Goal: Navigation & Orientation: Find specific page/section

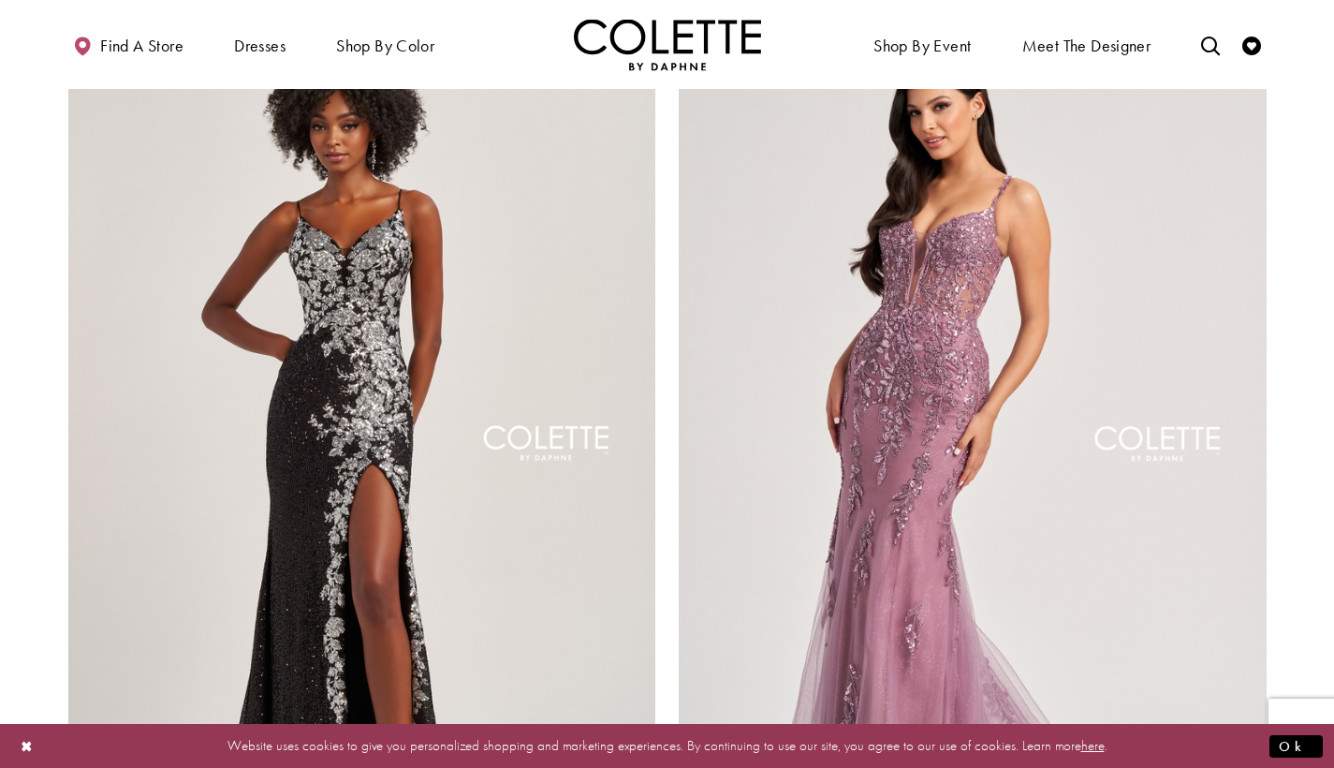
scroll to position [2949, 0]
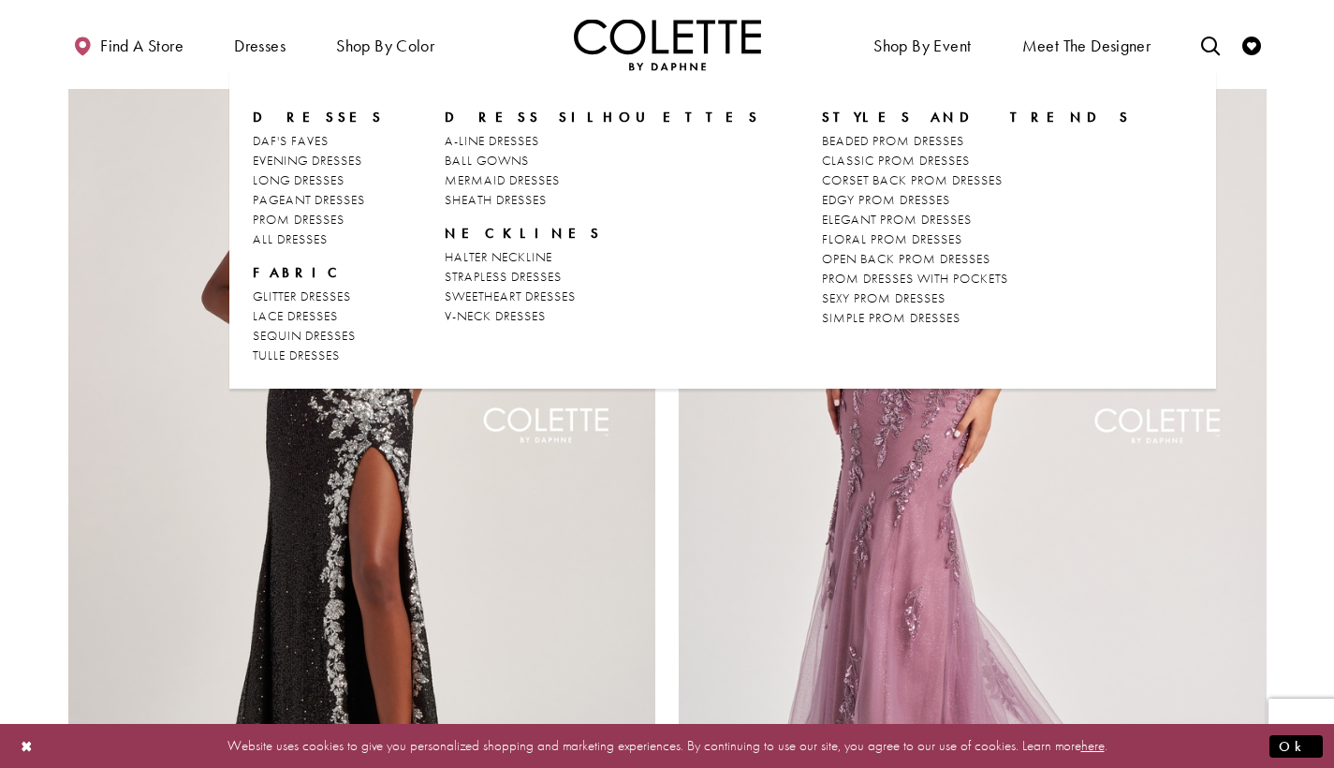
click at [279, 113] on span "Dresses" at bounding box center [318, 117] width 131 height 19
click at [324, 220] on span "PROM DRESSES" at bounding box center [299, 219] width 92 height 17
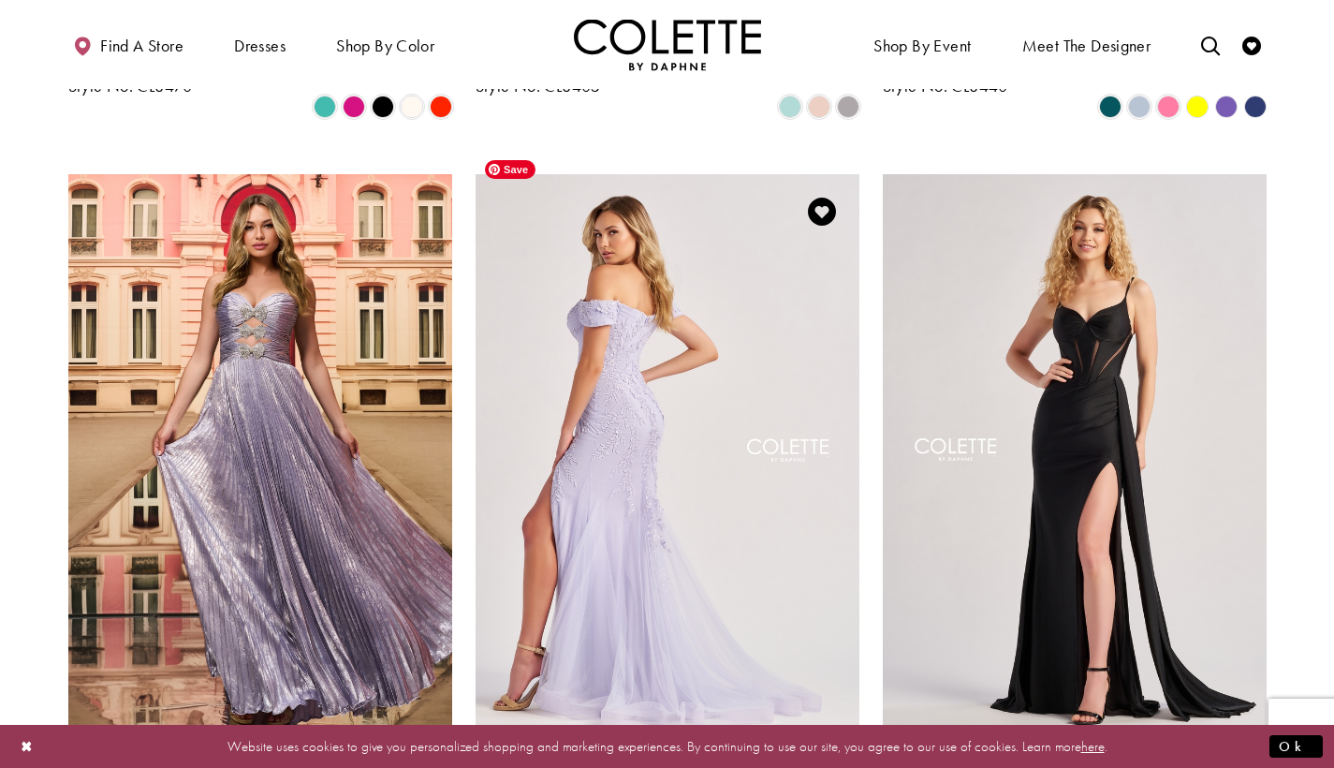
scroll to position [1076, 0]
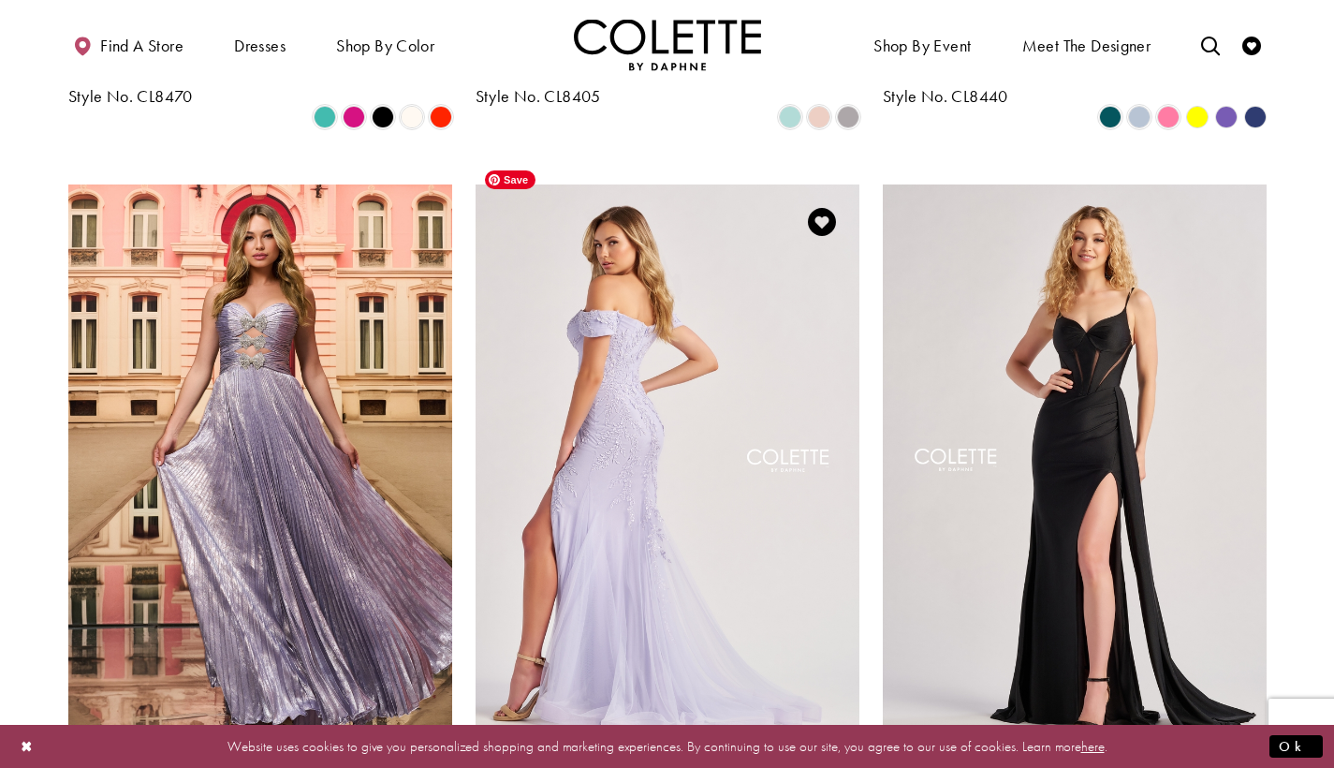
click at [643, 332] on img "Visit Colette by Daphne Style No. CL8645 Page" at bounding box center [668, 463] width 384 height 558
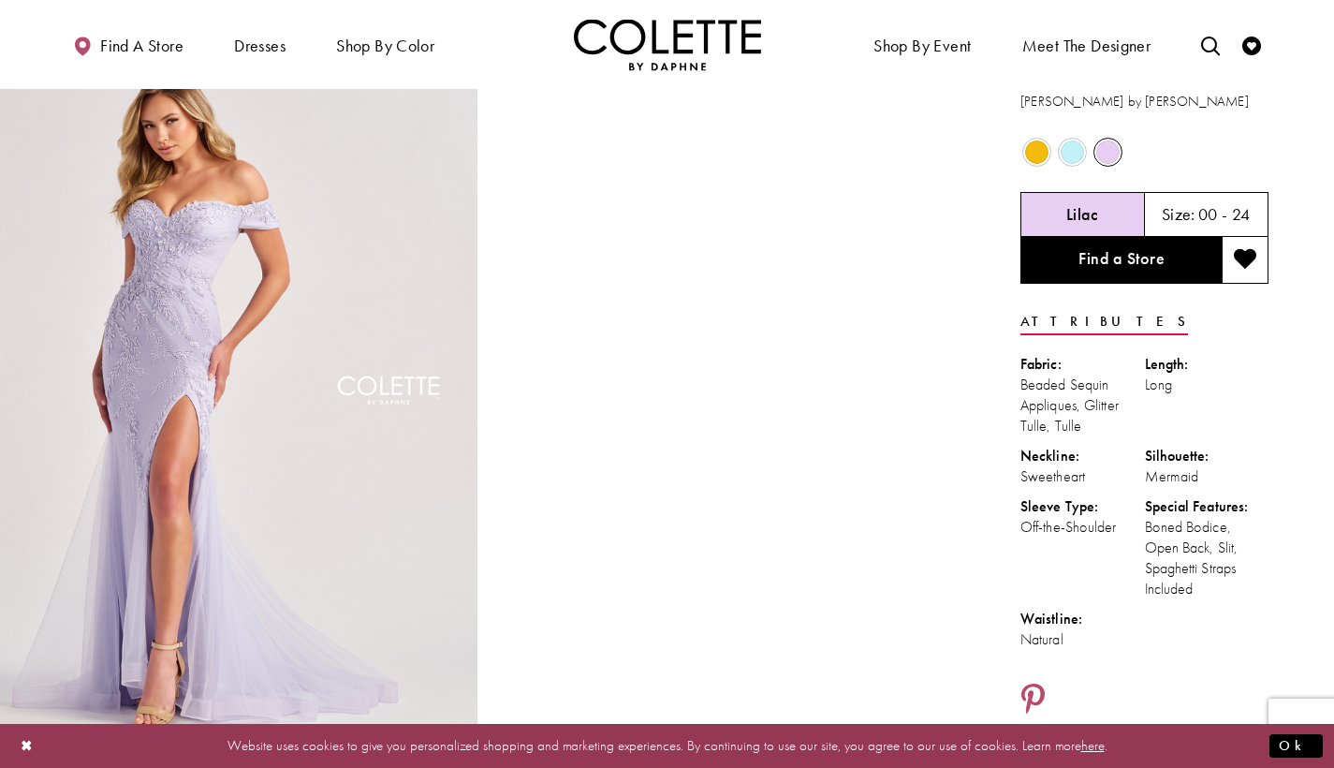
scroll to position [42, 0]
click at [1074, 157] on span "Product color controls state depends on size chosen" at bounding box center [1072, 151] width 23 height 23
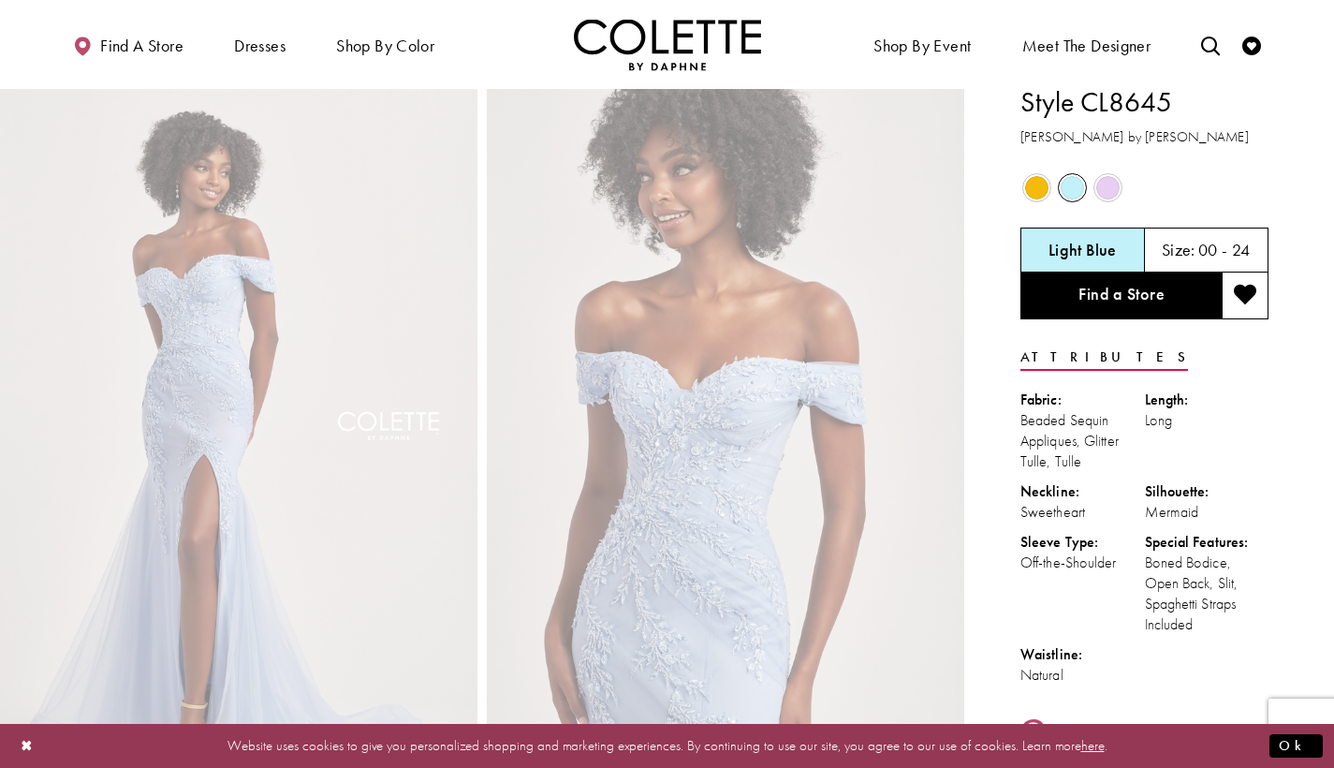
scroll to position [0, 0]
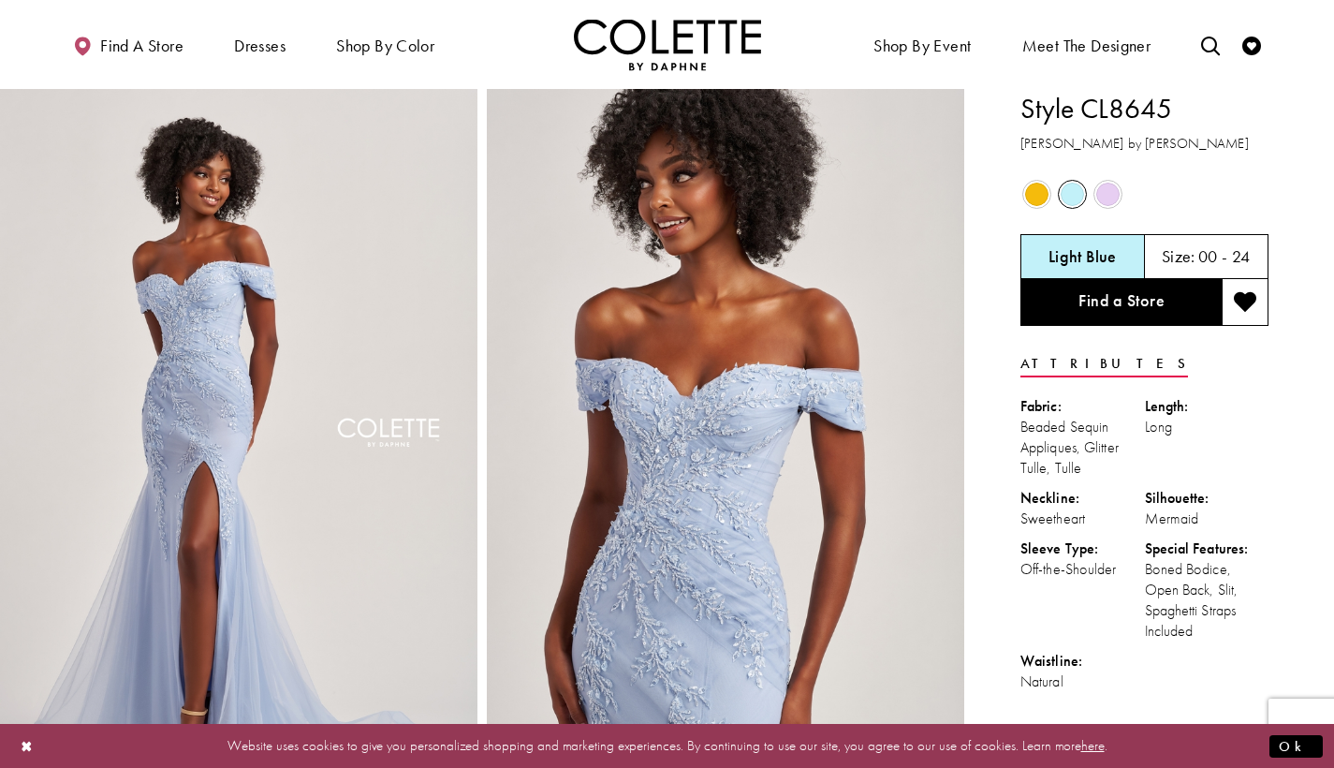
click at [1039, 197] on span "Product color controls state depends on size chosen" at bounding box center [1036, 194] width 23 height 23
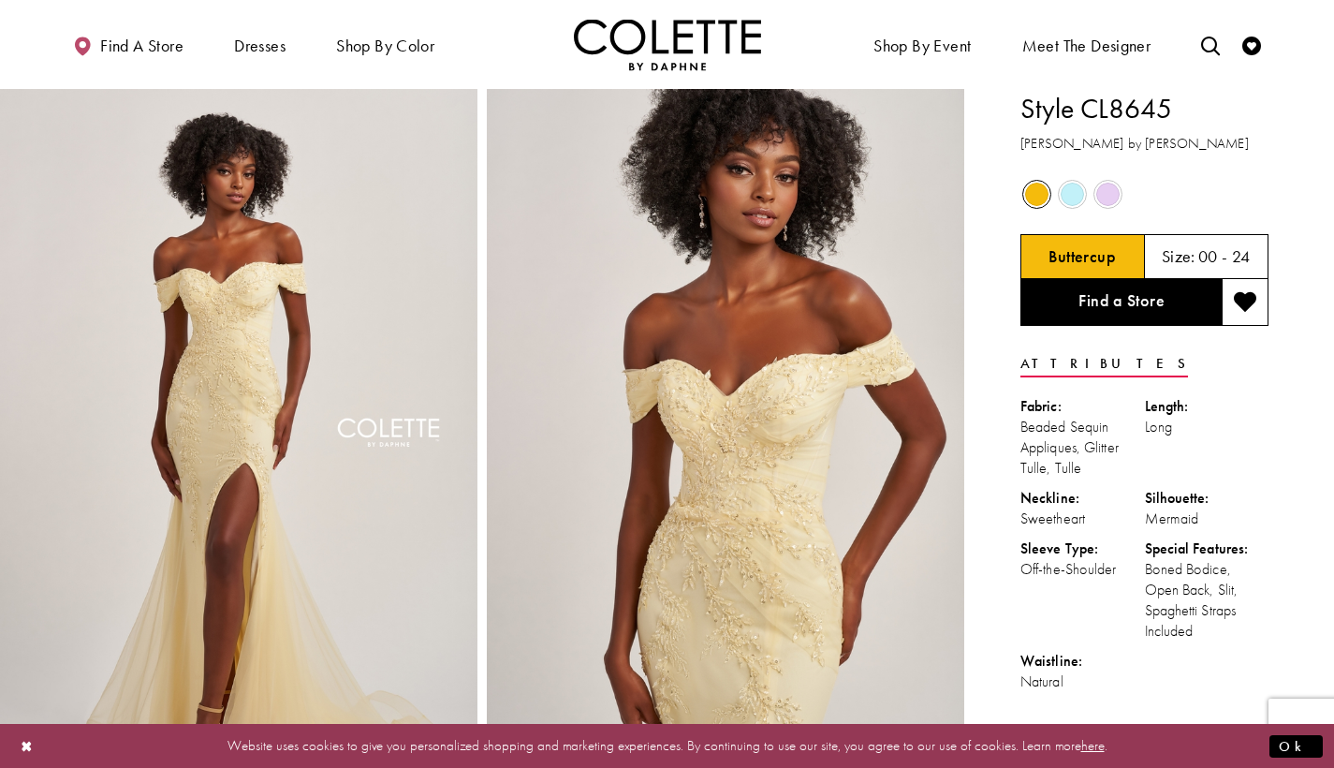
click at [1073, 204] on span "Product color controls state depends on size chosen" at bounding box center [1072, 194] width 23 height 23
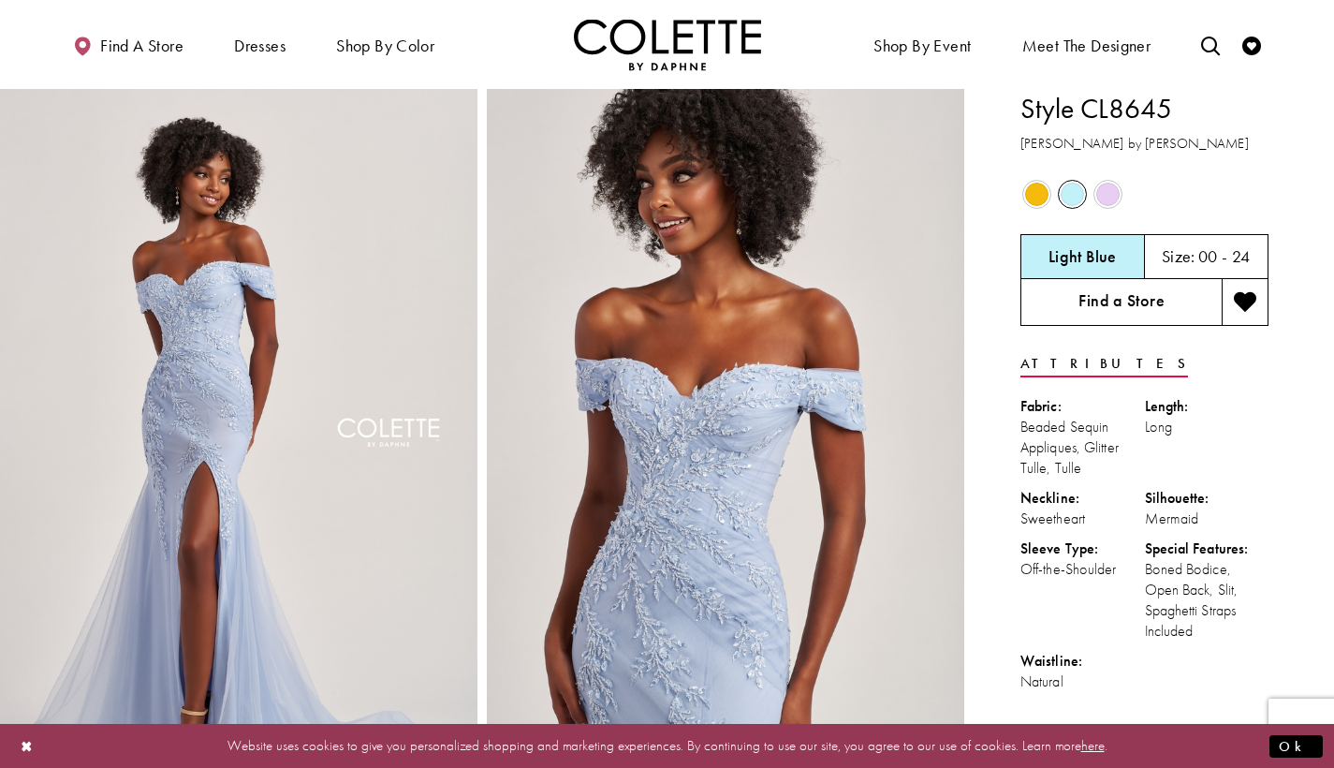
click at [1172, 307] on link "Find a Store" at bounding box center [1121, 302] width 201 height 47
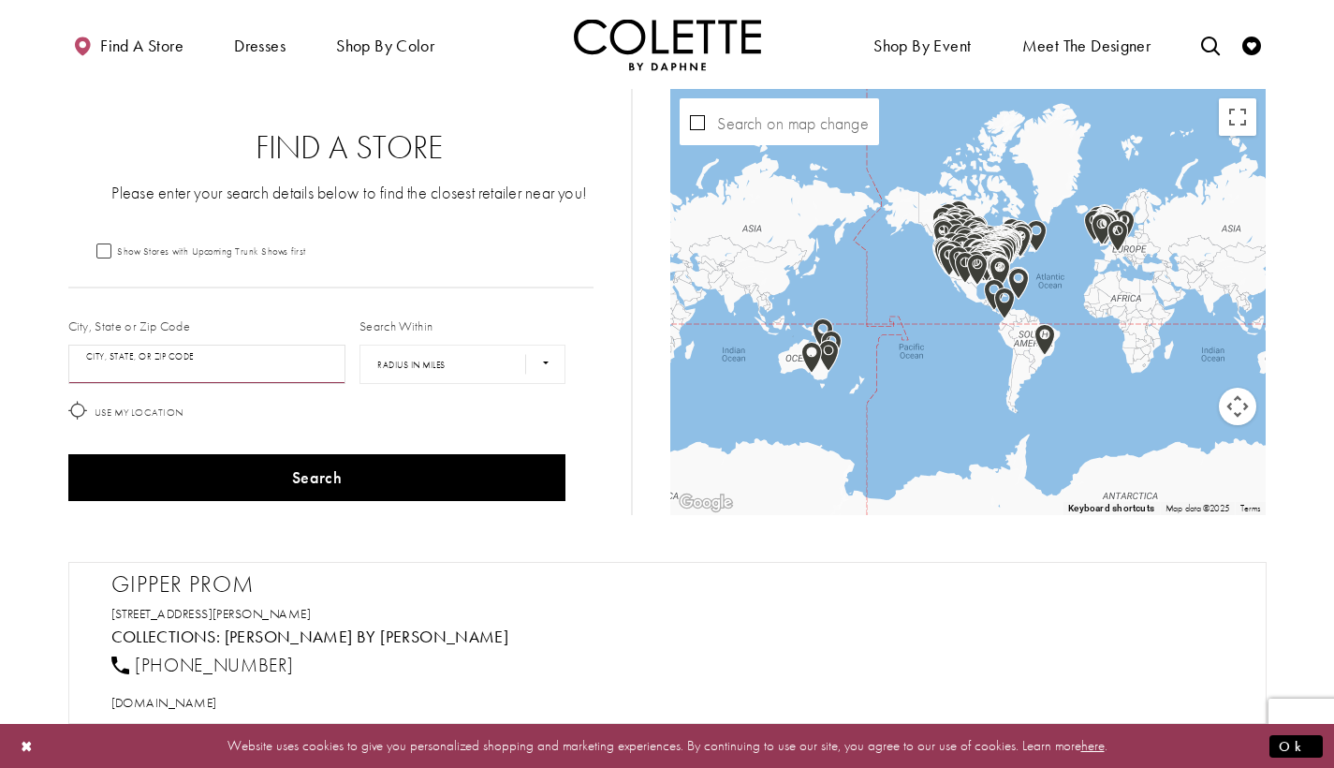
click at [214, 370] on input "City, State, or ZIP Code" at bounding box center [207, 364] width 278 height 39
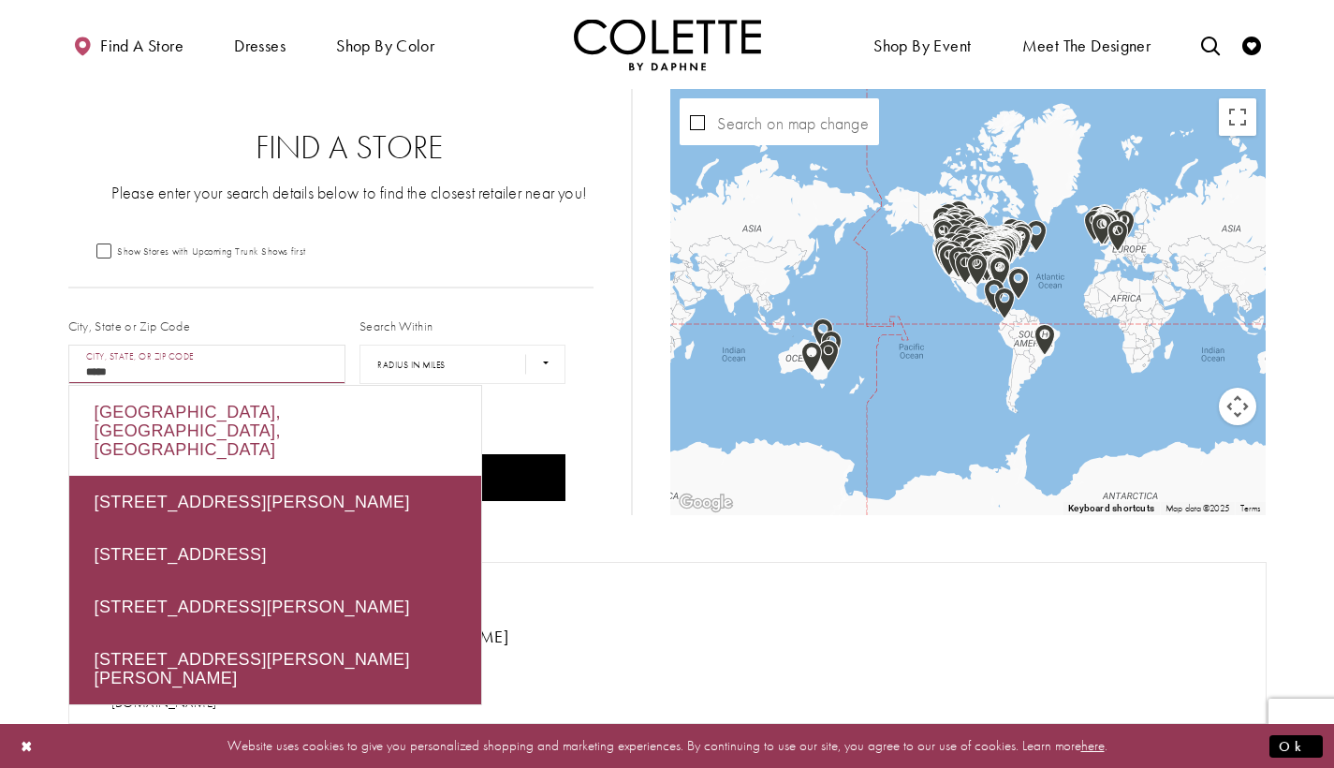
click at [228, 414] on div "[GEOGRAPHIC_DATA], [GEOGRAPHIC_DATA], [GEOGRAPHIC_DATA]" at bounding box center [275, 431] width 412 height 90
type input "**********"
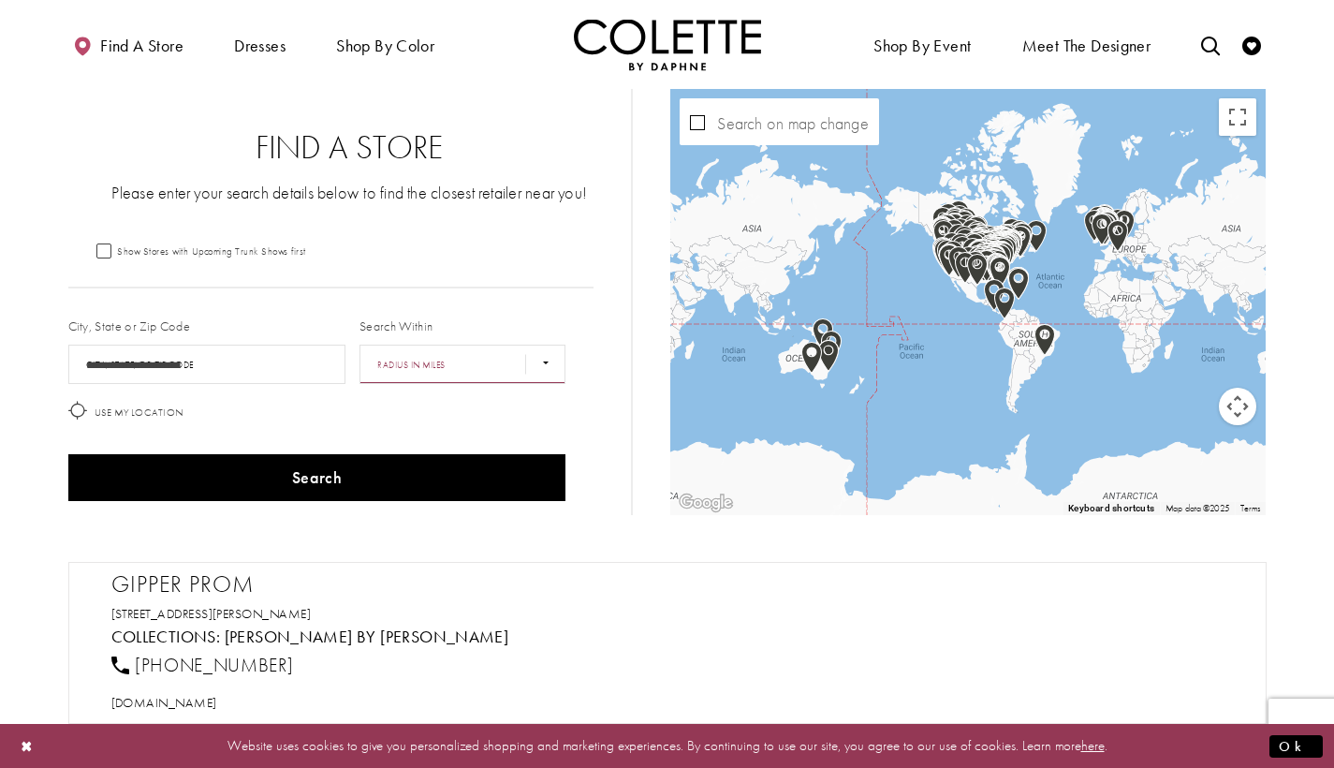
select select "*****"
click at [469, 419] on div "Use My Location" at bounding box center [317, 413] width 512 height 45
click at [70, 409] on icon at bounding box center [77, 410] width 19 height 19
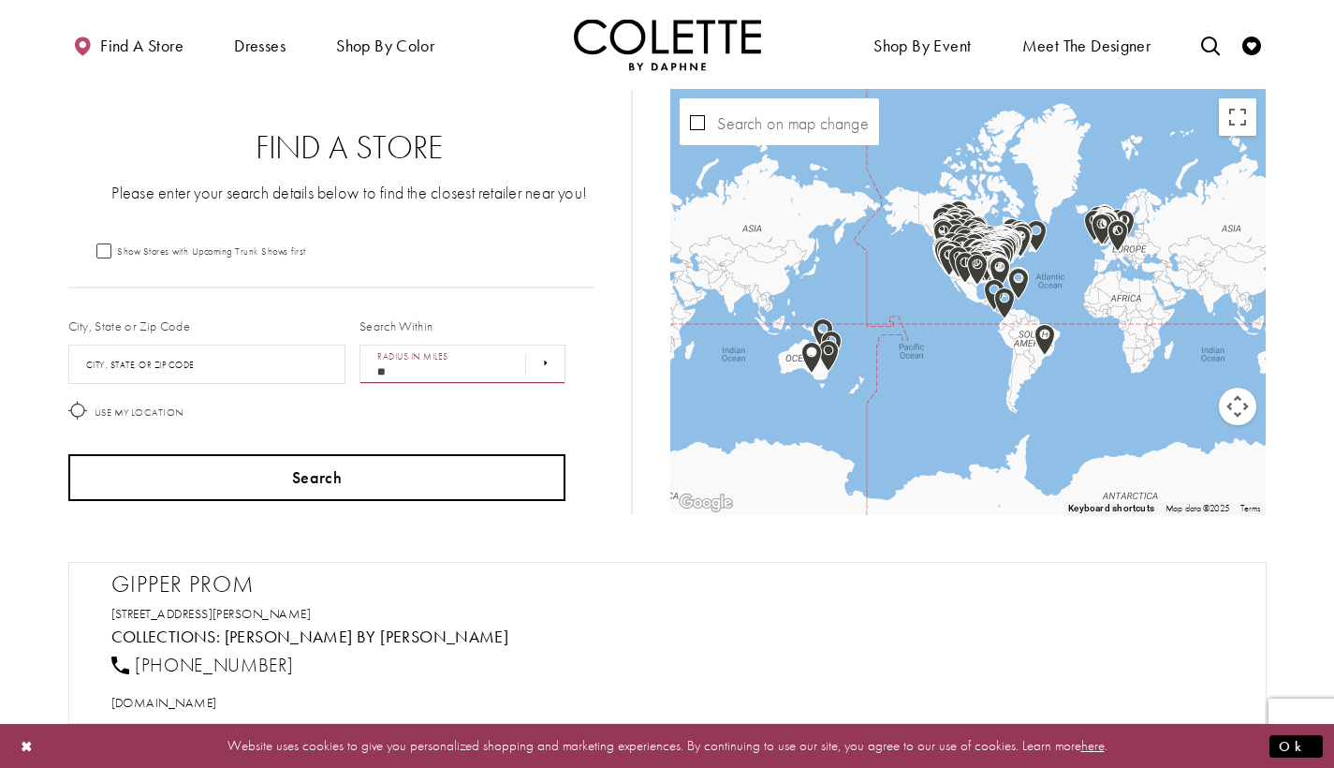
click at [282, 486] on button "Search" at bounding box center [317, 477] width 498 height 47
